Goal: Task Accomplishment & Management: Complete application form

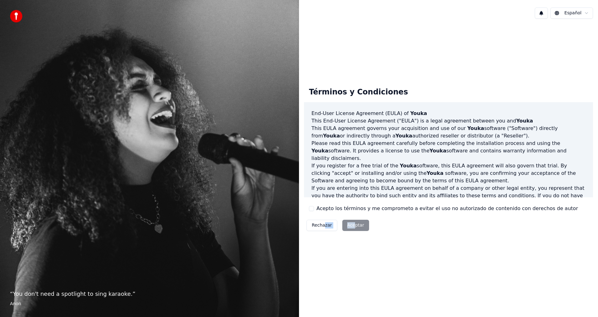
drag, startPoint x: 353, startPoint y: 225, endPoint x: 317, endPoint y: 221, distance: 36.7
click at [322, 243] on div "Términos y Condiciones End-User License Agreement ([PERSON_NAME]) of Youka This…" at bounding box center [448, 158] width 299 height 268
click at [310, 209] on button "Acepto los términos y me comprometo a evitar el uso no autorizado de contenido …" at bounding box center [311, 208] width 5 height 5
click at [356, 223] on button "Aceptar" at bounding box center [355, 225] width 27 height 11
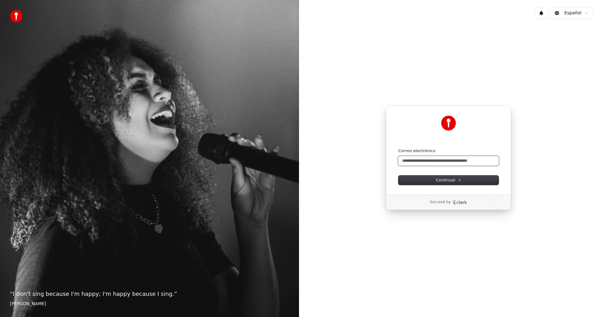
click at [417, 163] on input "Correo electrónico" at bounding box center [449, 160] width 100 height 9
